Goal: Information Seeking & Learning: Learn about a topic

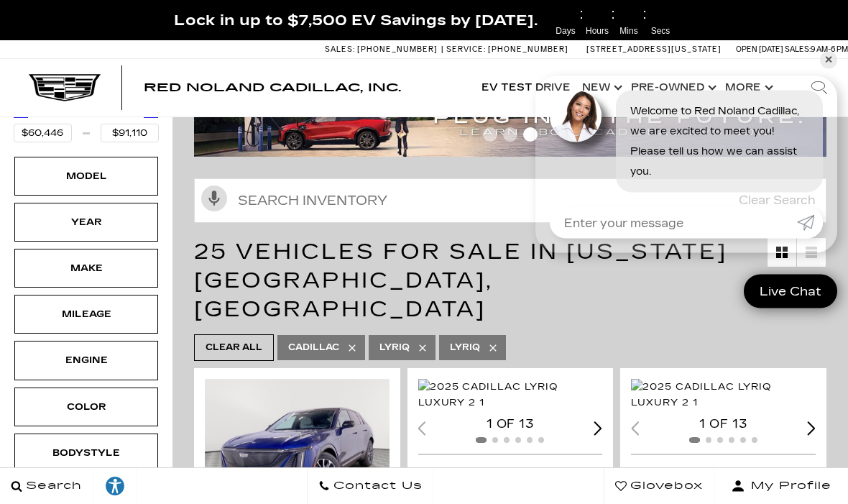
scroll to position [98, 0]
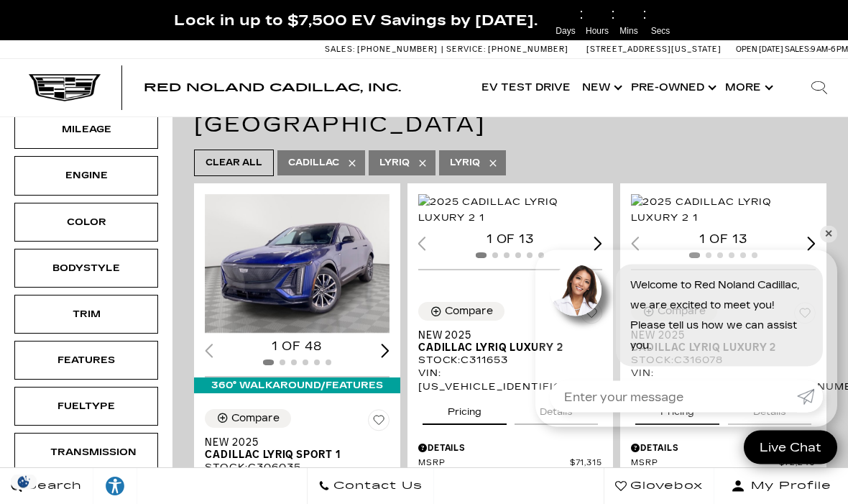
scroll to position [254, 0]
click at [835, 243] on link "✕" at bounding box center [828, 234] width 17 height 17
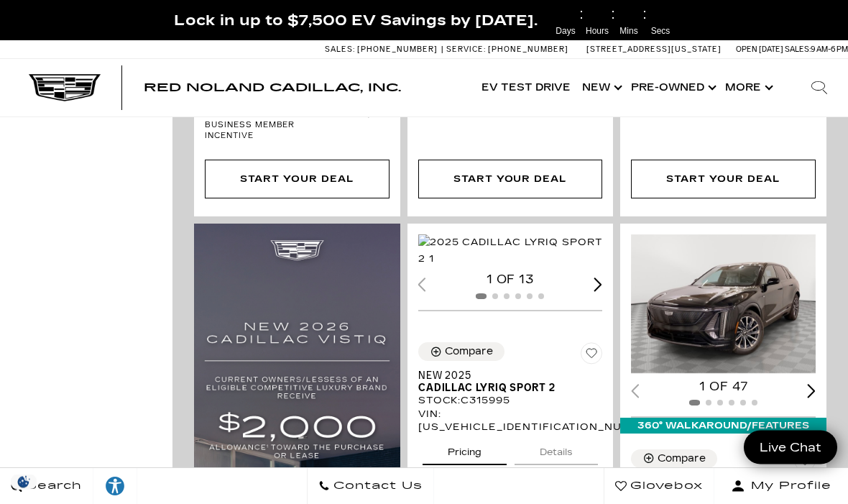
scroll to position [945, 0]
click at [732, 267] on img "1 / 2" at bounding box center [723, 303] width 185 height 139
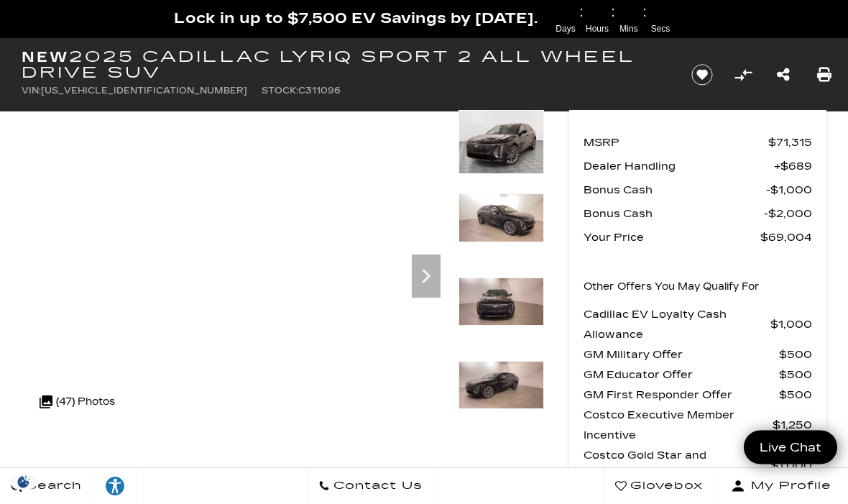
scroll to position [81, 0]
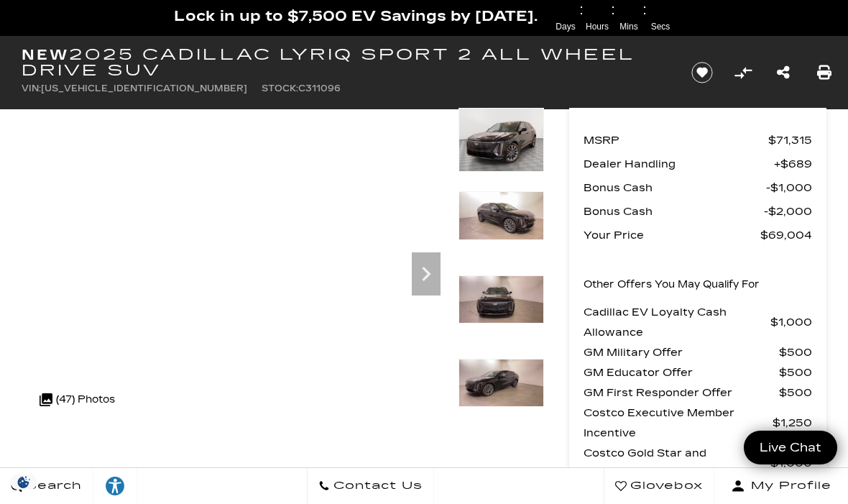
click at [433, 277] on icon "Next" at bounding box center [426, 274] width 29 height 29
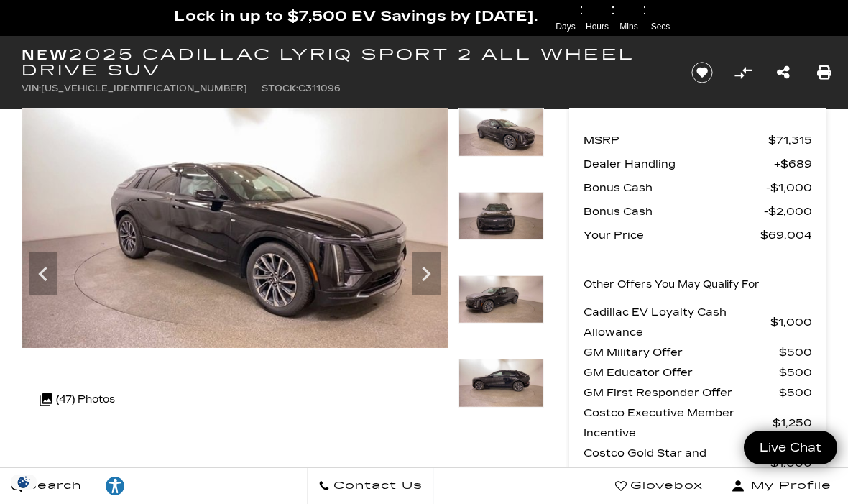
click at [421, 281] on icon "Next" at bounding box center [426, 274] width 29 height 29
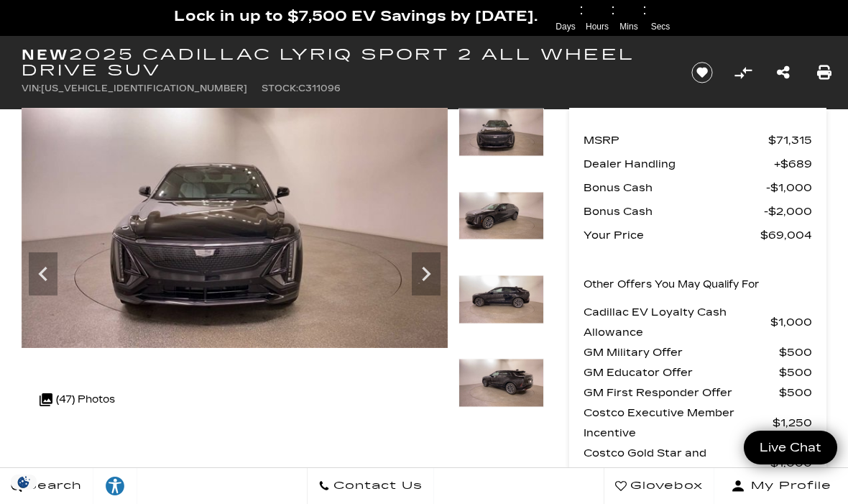
click at [436, 263] on icon "Next" at bounding box center [426, 274] width 29 height 29
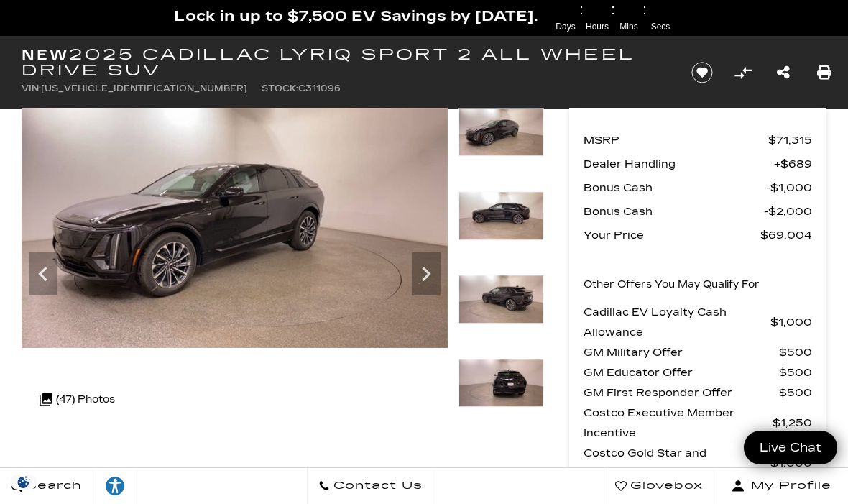
click at [430, 275] on icon "Next" at bounding box center [426, 274] width 29 height 29
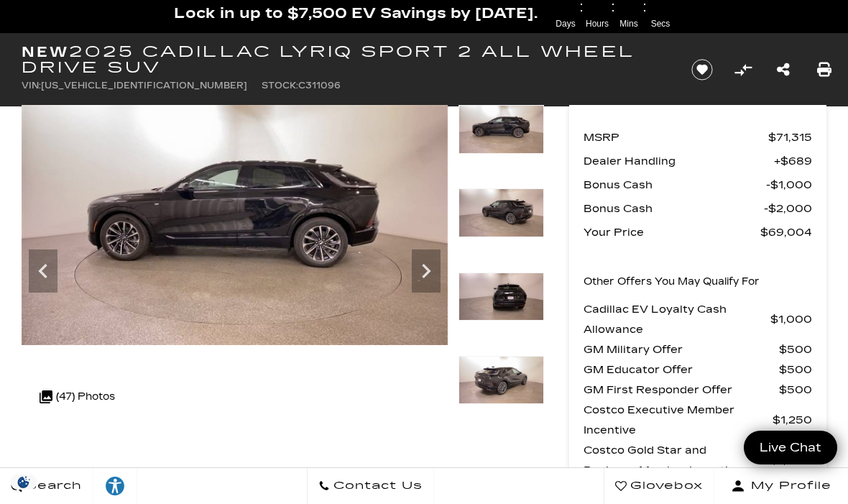
scroll to position [0, 0]
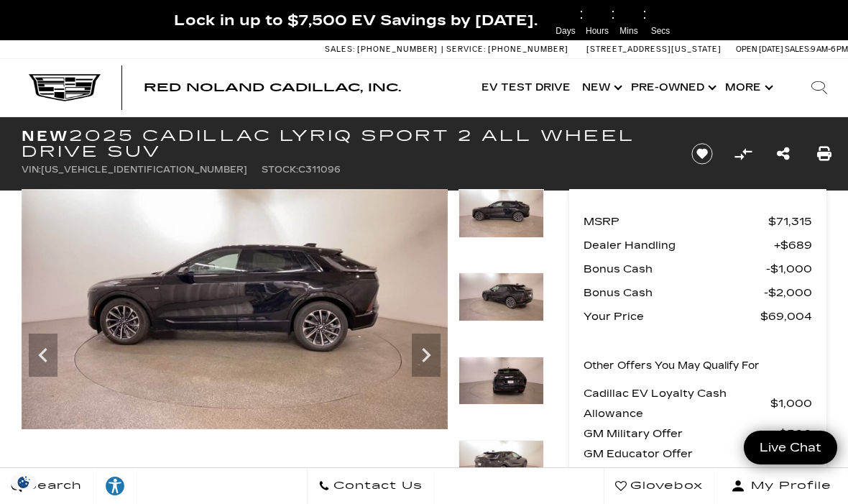
click at [430, 359] on icon "Next" at bounding box center [426, 355] width 29 height 29
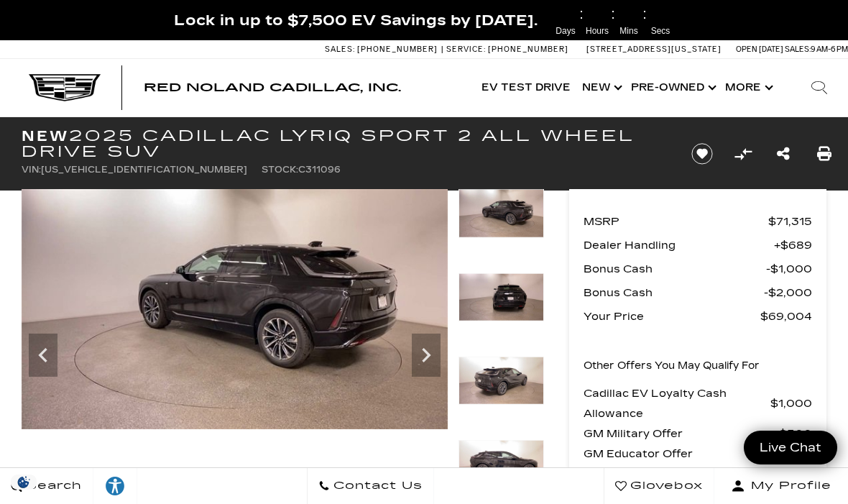
click at [422, 357] on icon "Next" at bounding box center [426, 355] width 29 height 29
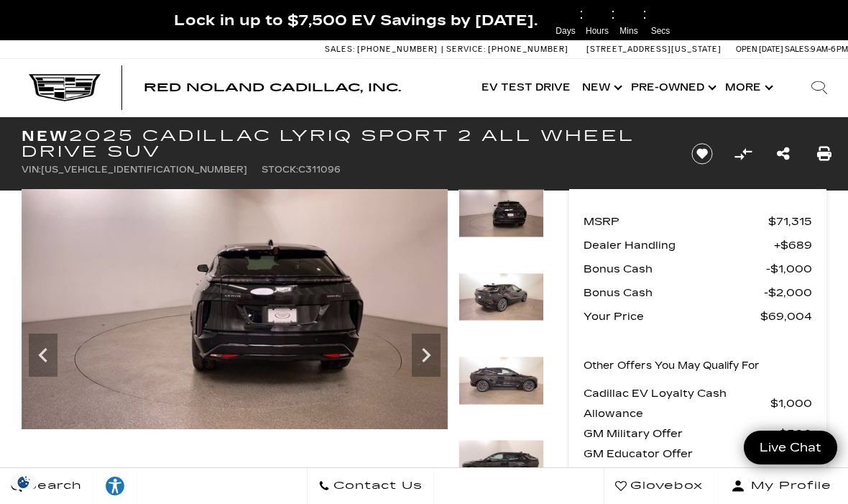
click at [432, 363] on icon "Next" at bounding box center [426, 355] width 29 height 29
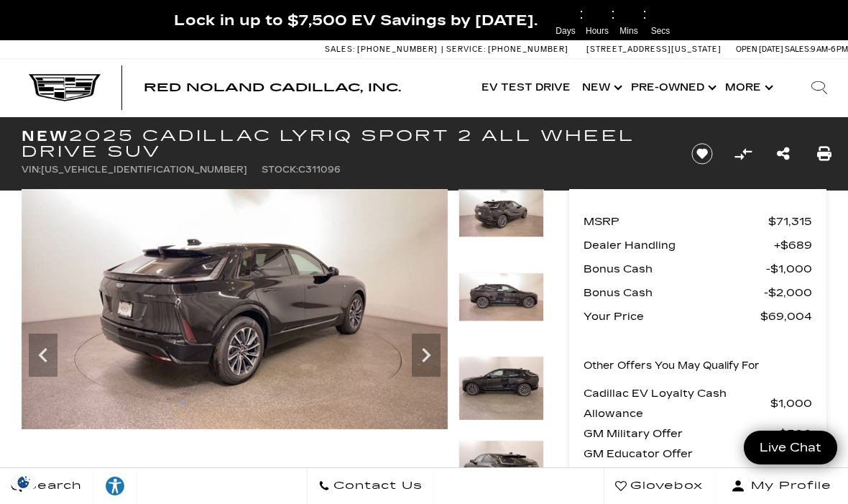
click at [437, 361] on icon "Next" at bounding box center [426, 355] width 29 height 29
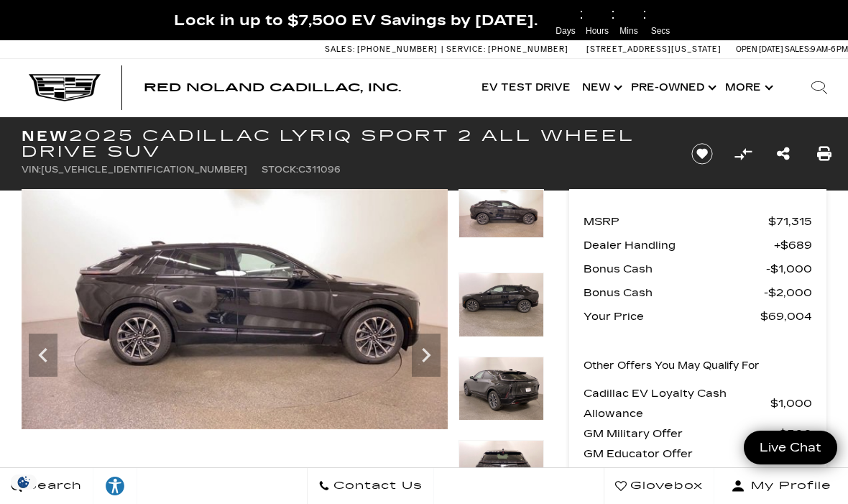
click at [436, 357] on icon "Next" at bounding box center [426, 355] width 29 height 29
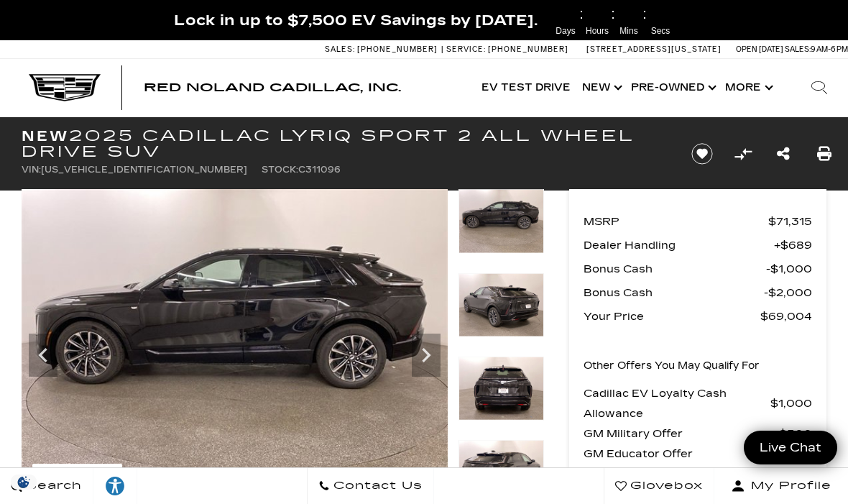
click at [428, 356] on icon "Next" at bounding box center [426, 355] width 9 height 14
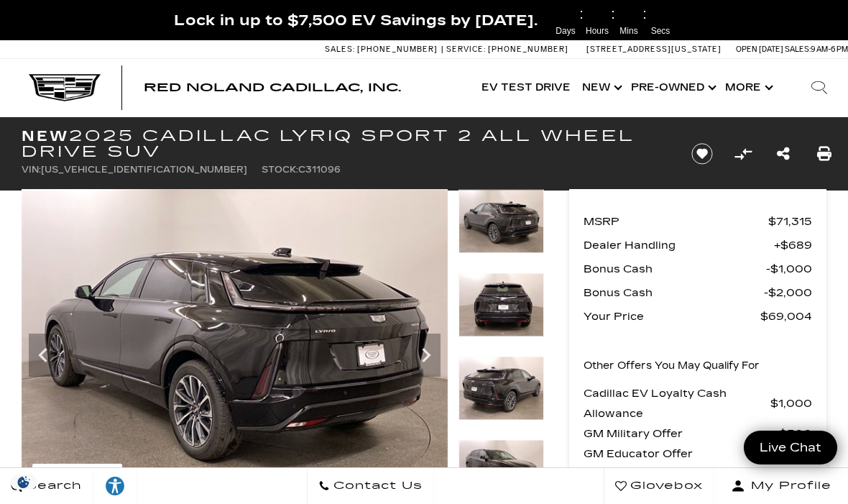
click at [439, 351] on icon "Next" at bounding box center [426, 355] width 29 height 29
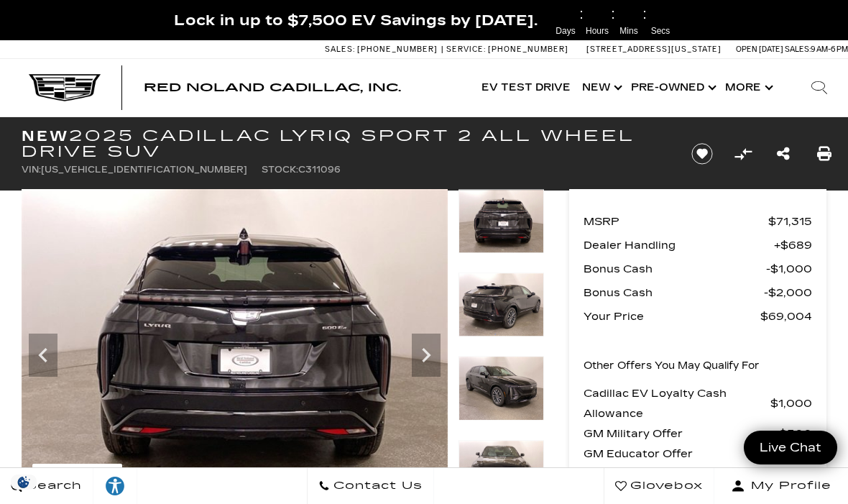
click at [429, 351] on icon "Next" at bounding box center [426, 355] width 29 height 29
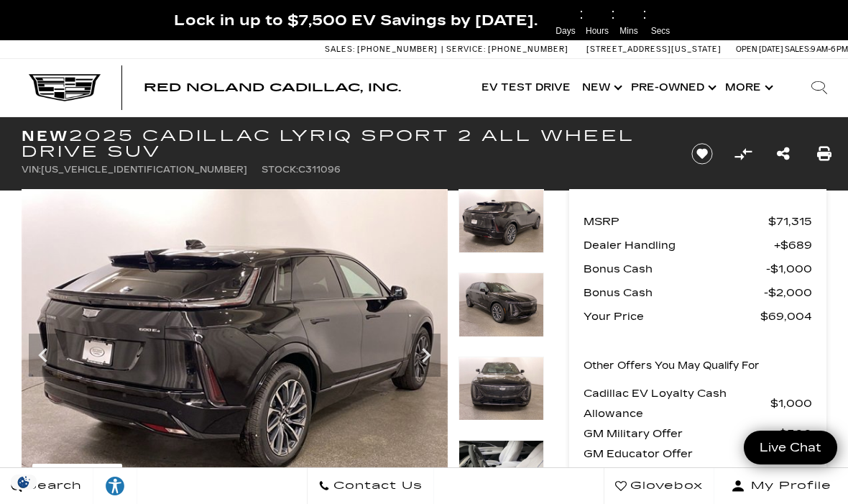
click at [424, 355] on icon "Next" at bounding box center [426, 355] width 29 height 29
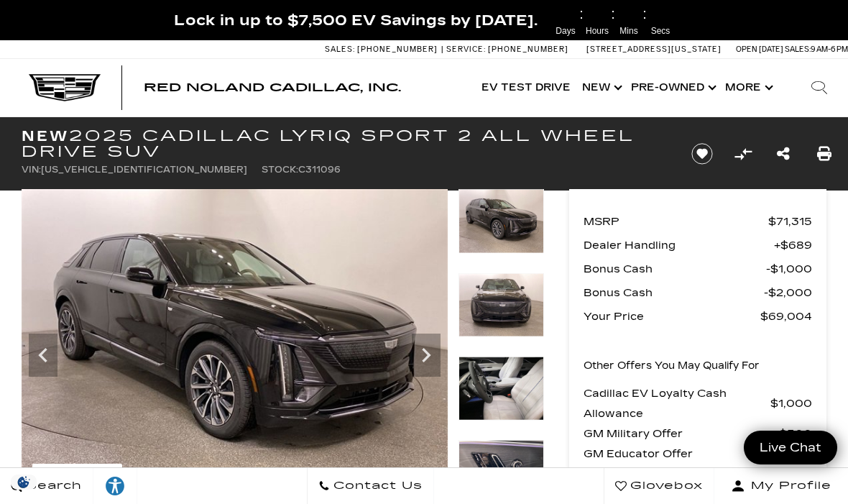
click at [427, 369] on icon "Next" at bounding box center [426, 355] width 29 height 29
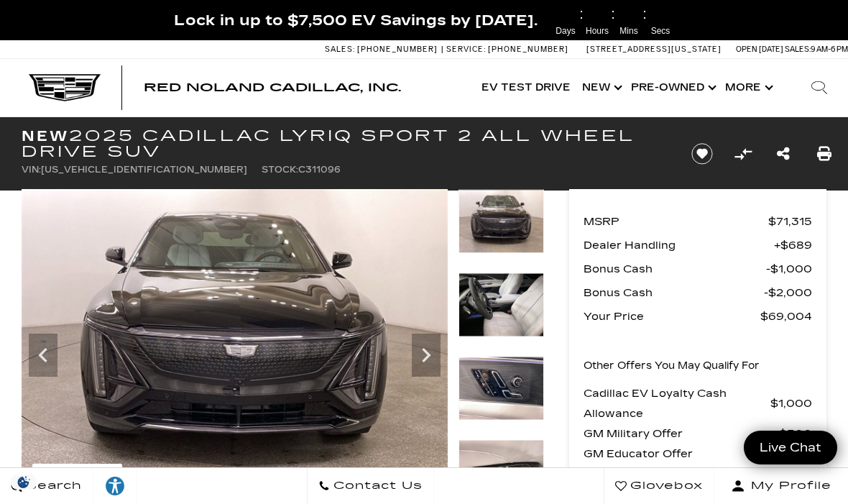
click at [433, 353] on icon "Next" at bounding box center [426, 355] width 29 height 29
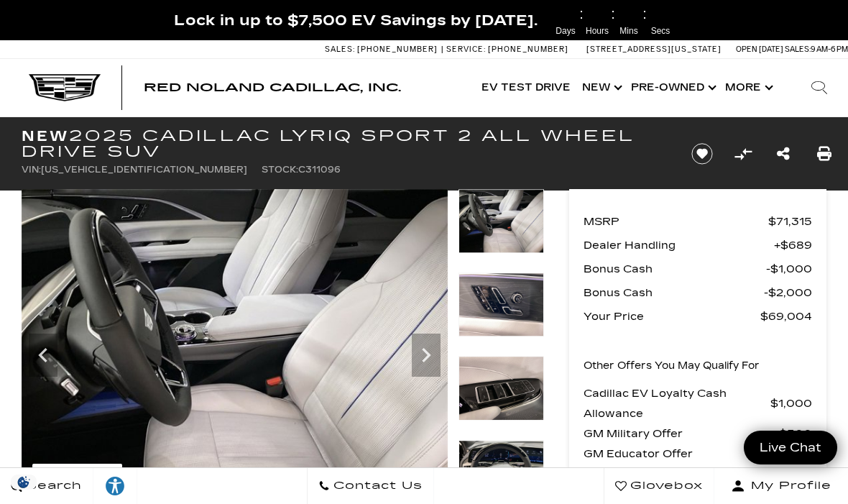
click at [428, 357] on icon "Next" at bounding box center [426, 355] width 9 height 14
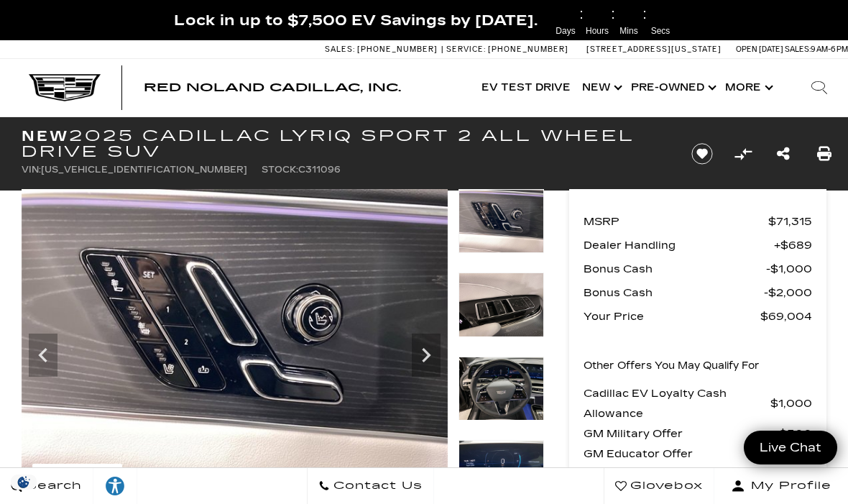
click at [433, 352] on icon "Next" at bounding box center [426, 355] width 29 height 29
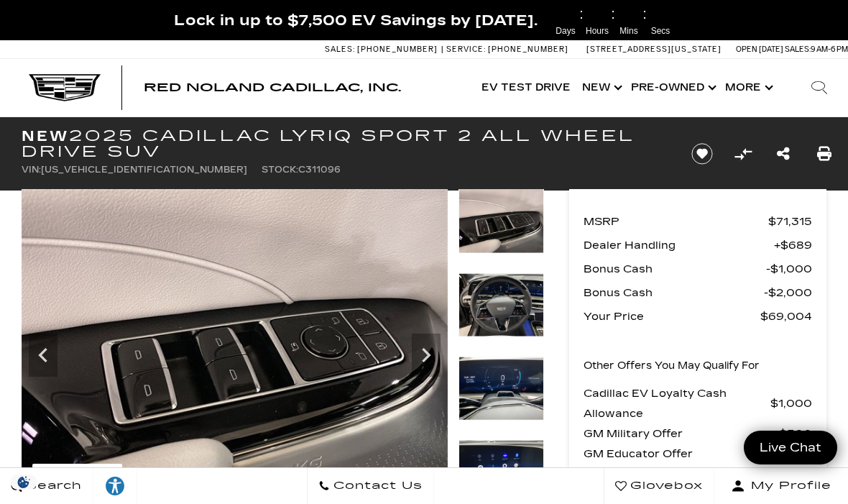
click at [425, 355] on icon "Next" at bounding box center [426, 355] width 29 height 29
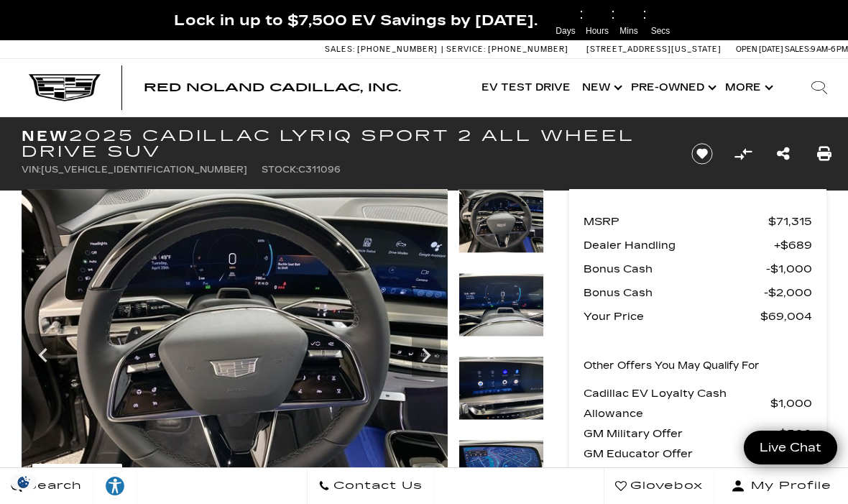
click at [428, 355] on icon "Next" at bounding box center [426, 355] width 9 height 14
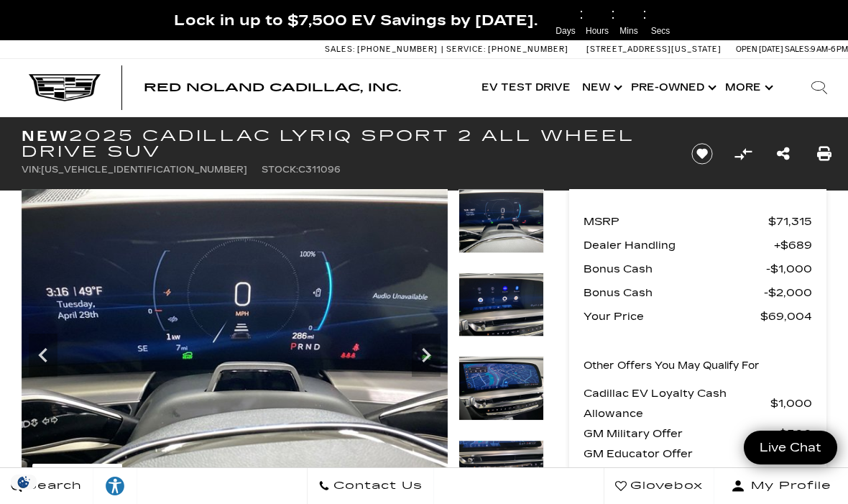
click at [421, 357] on icon "Next" at bounding box center [426, 355] width 29 height 29
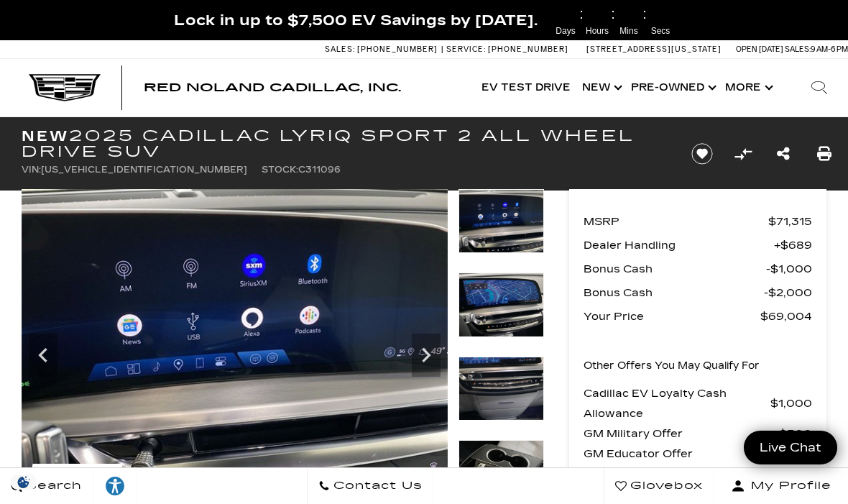
click at [420, 349] on icon "Next" at bounding box center [426, 355] width 29 height 29
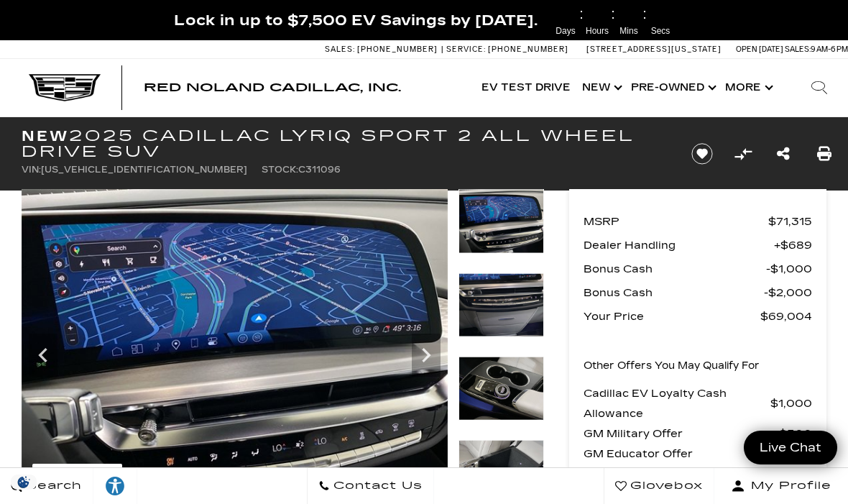
click at [419, 372] on div "Next" at bounding box center [426, 355] width 29 height 43
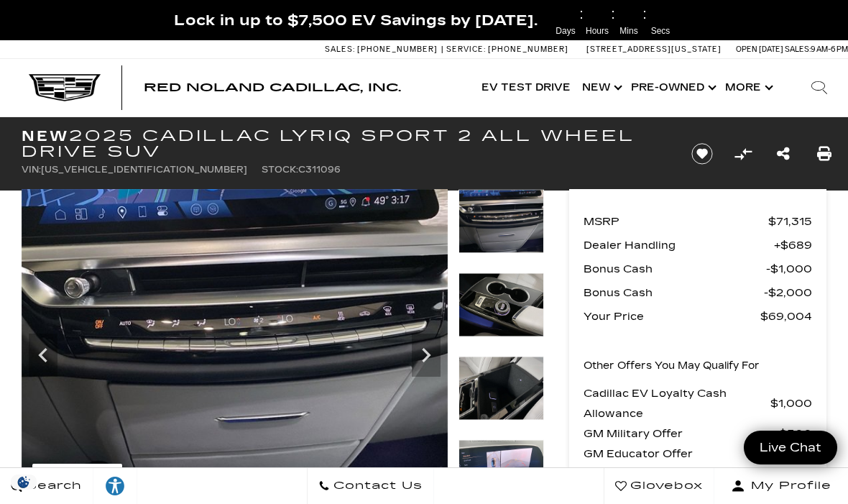
click at [431, 350] on icon "Next" at bounding box center [426, 355] width 29 height 29
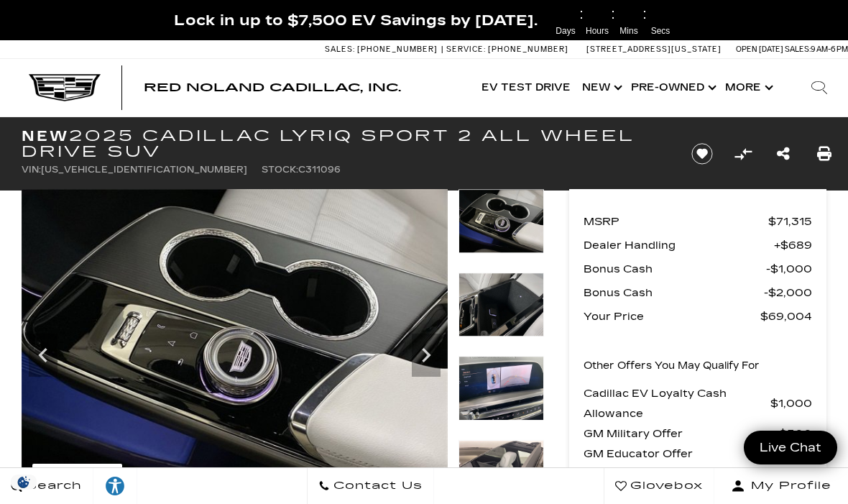
click at [429, 349] on icon "Next" at bounding box center [426, 355] width 29 height 29
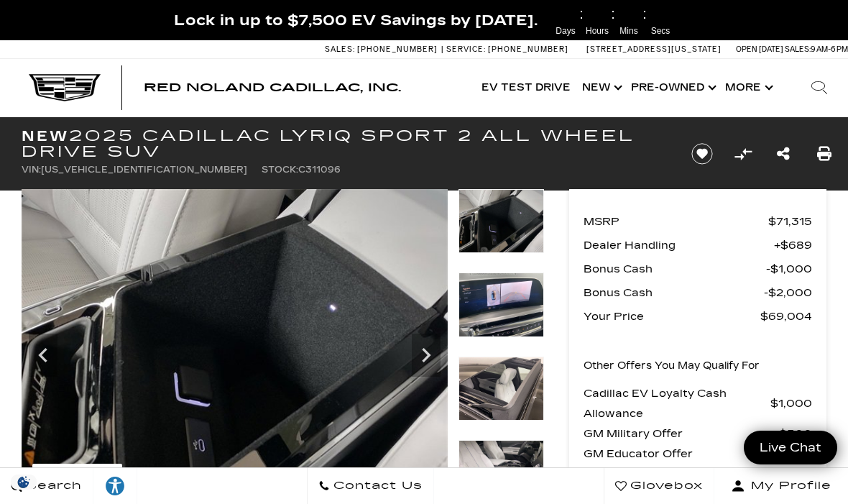
click at [423, 352] on icon "Next" at bounding box center [426, 355] width 29 height 29
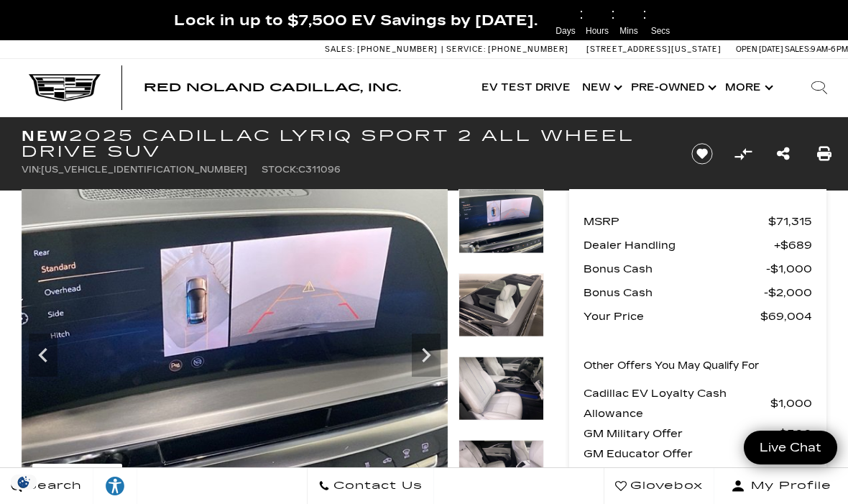
click at [426, 347] on icon "Next" at bounding box center [426, 355] width 29 height 29
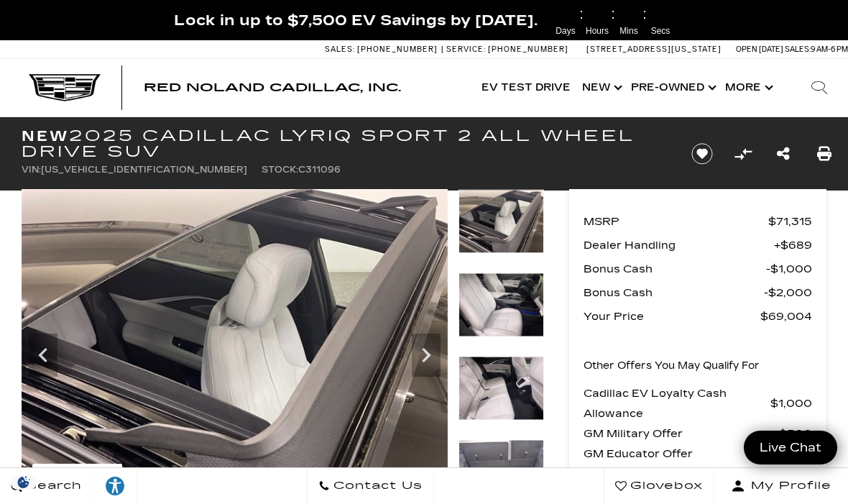
click at [431, 357] on icon "Next" at bounding box center [426, 355] width 29 height 29
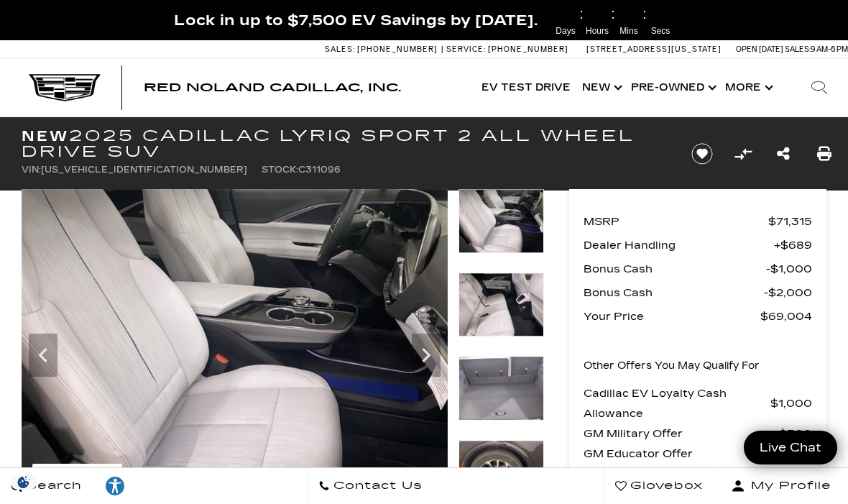
click at [434, 356] on icon "Next" at bounding box center [426, 355] width 29 height 29
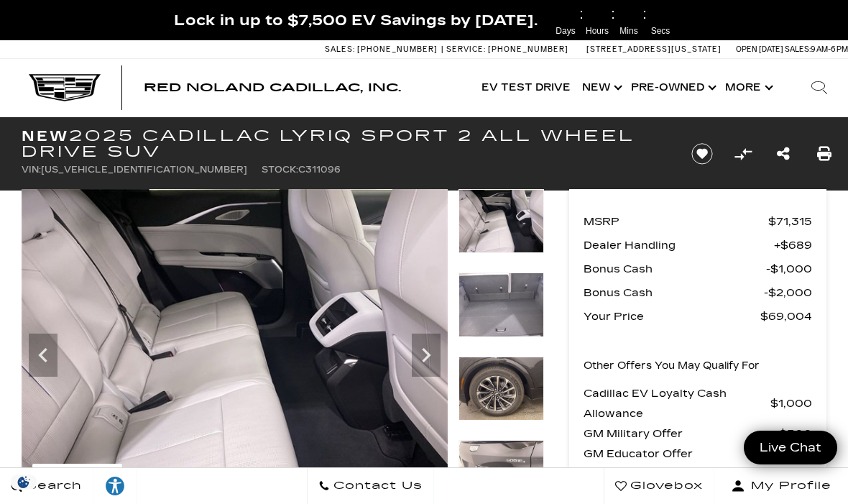
click at [422, 355] on icon "Next" at bounding box center [426, 355] width 29 height 29
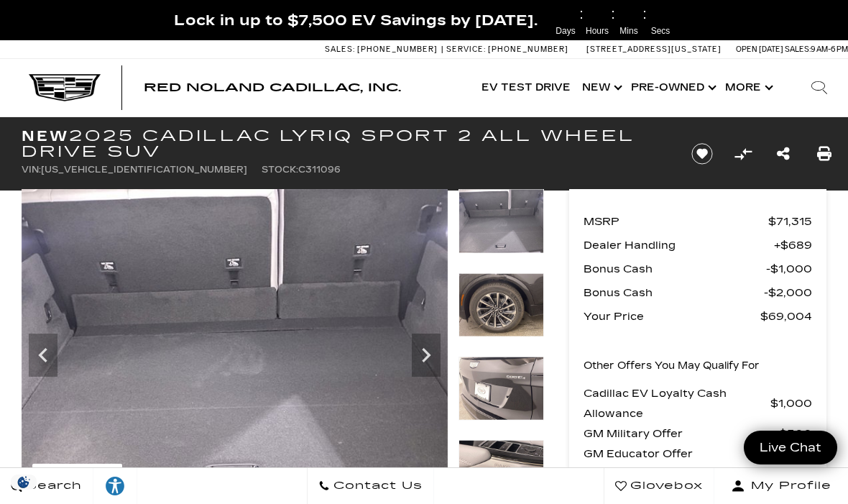
click at [427, 351] on icon "Next" at bounding box center [426, 355] width 9 height 14
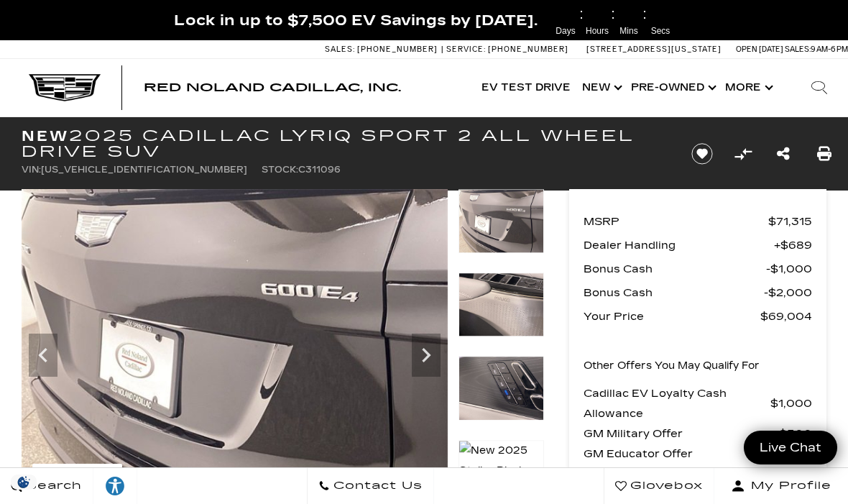
click at [430, 350] on icon "Next" at bounding box center [426, 355] width 29 height 29
